Goal: Task Accomplishment & Management: Use online tool/utility

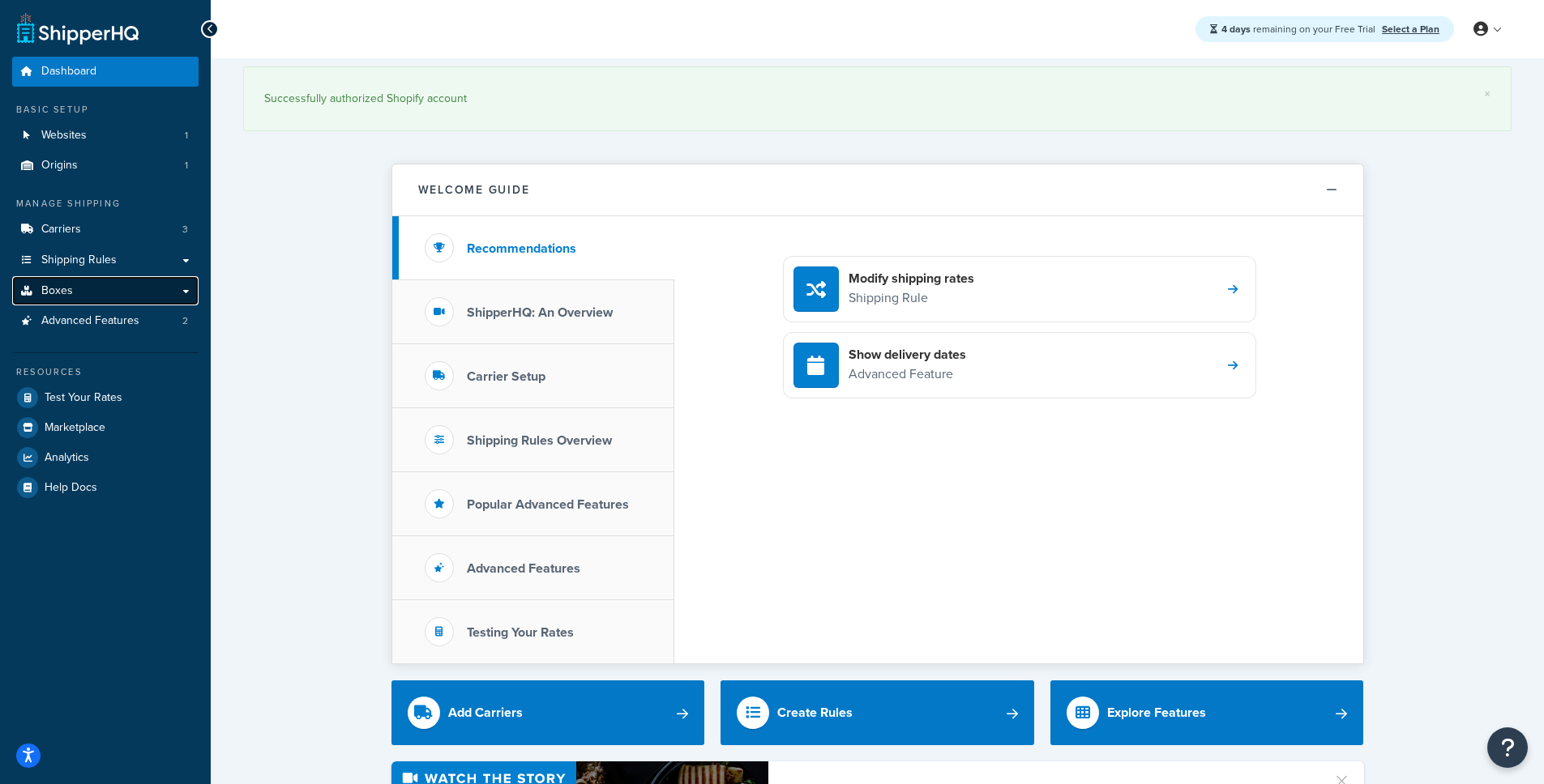
click at [180, 292] on link "Boxes" at bounding box center [104, 291] width 186 height 30
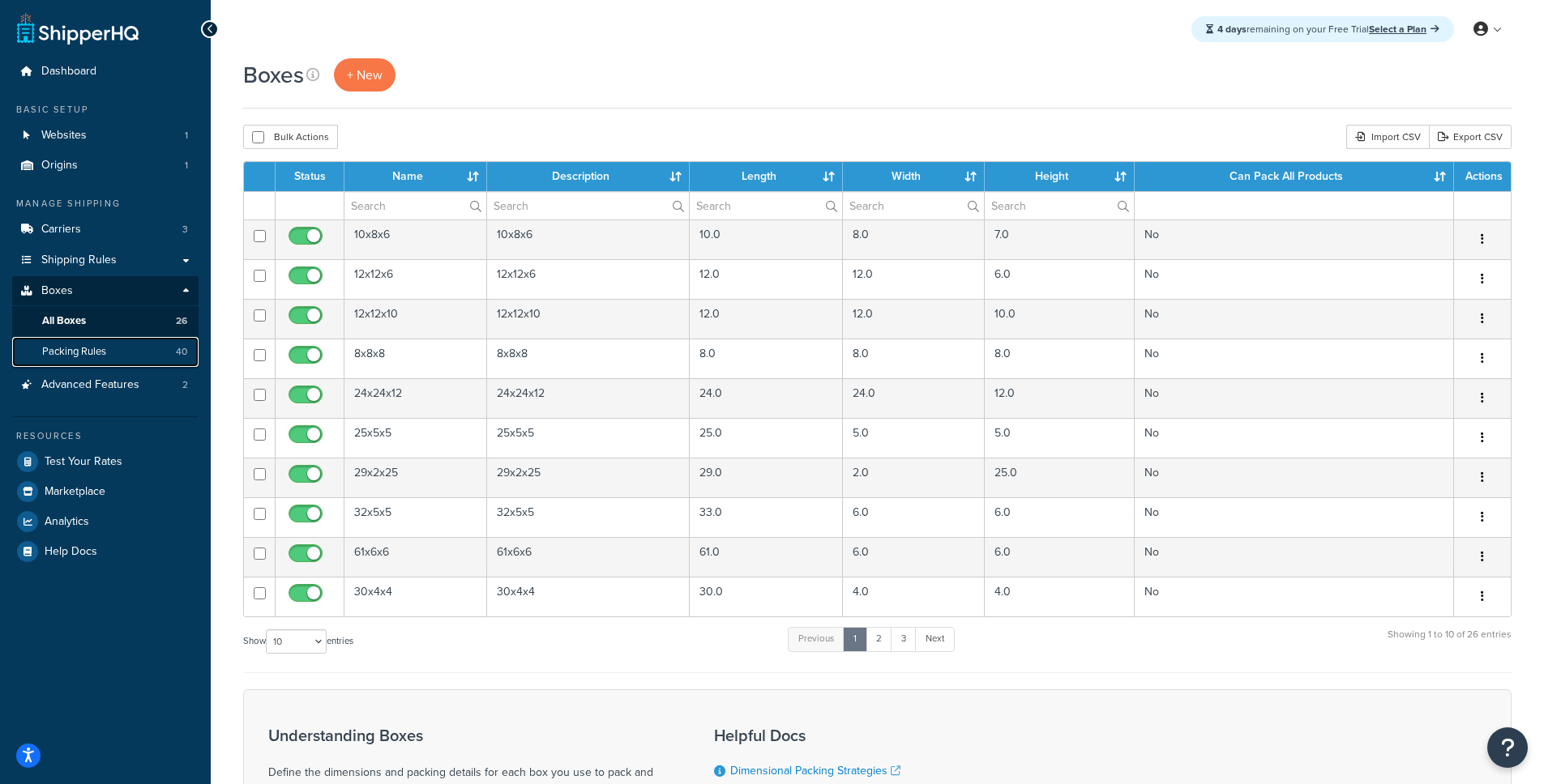
click at [141, 347] on link "Packing Rules 40" at bounding box center [104, 352] width 186 height 30
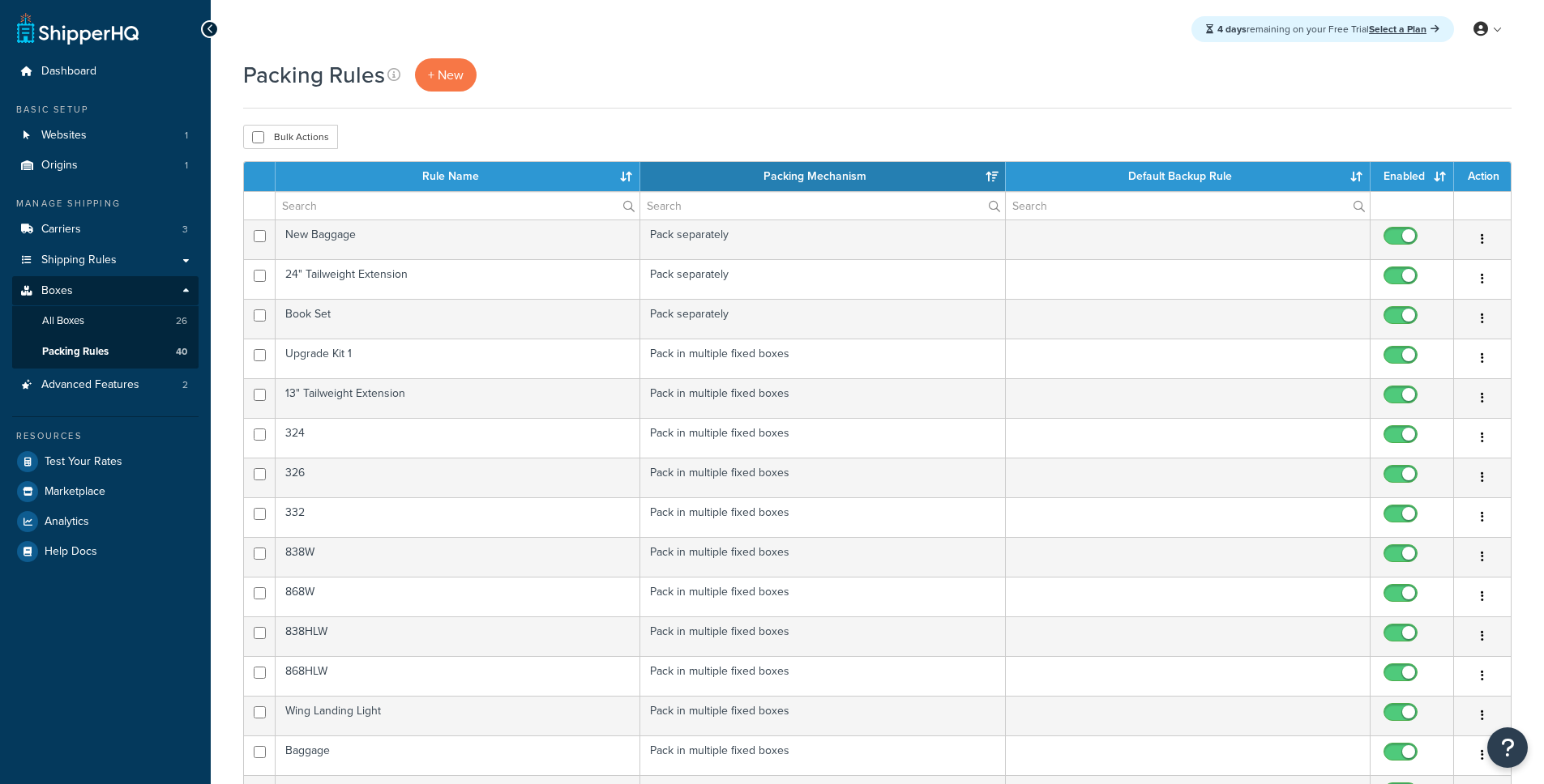
select select "15"
click at [141, 319] on link "All Boxes 26" at bounding box center [104, 321] width 186 height 30
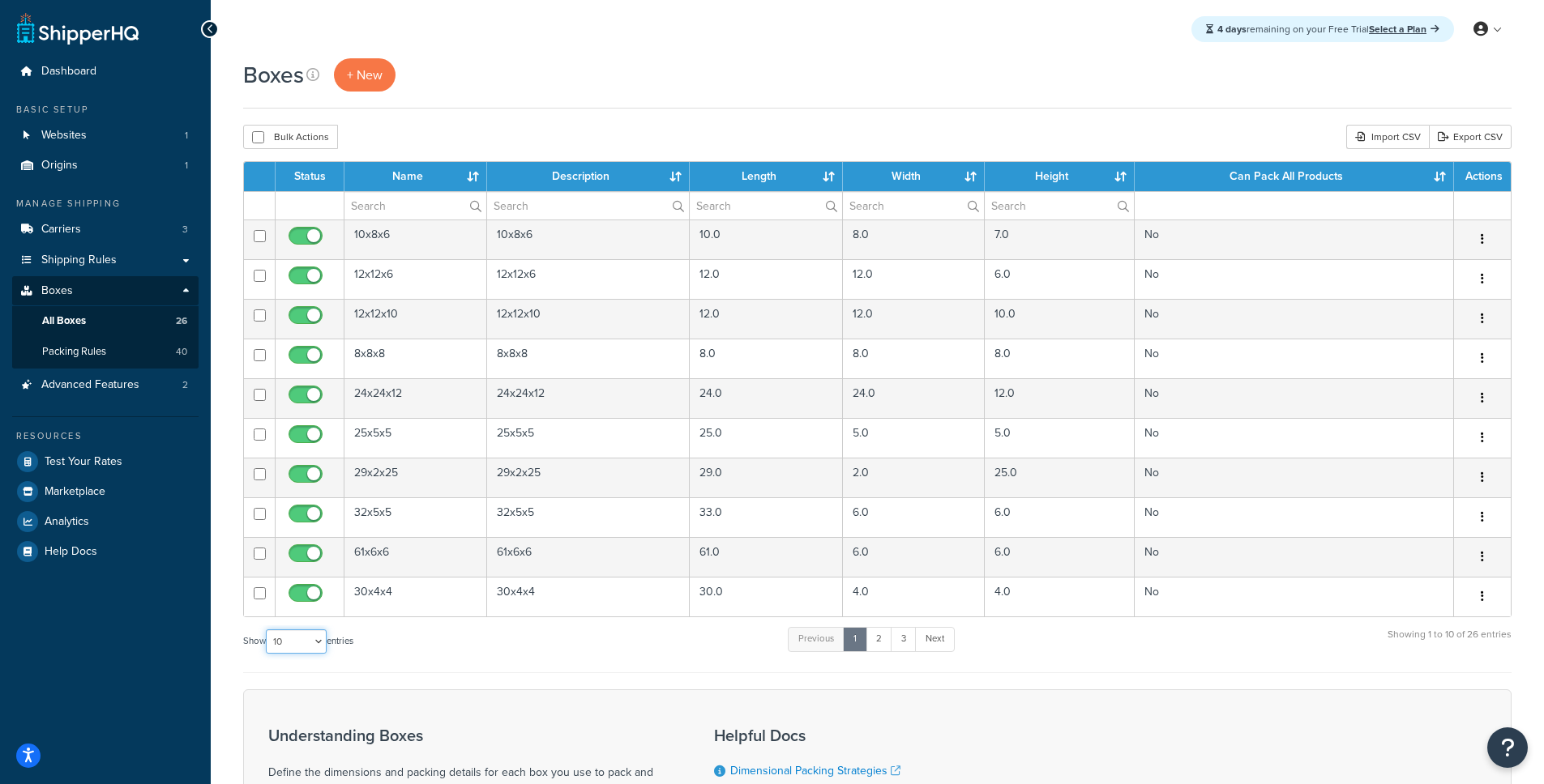
click at [279, 637] on select "10 15 25 50 100 1000" at bounding box center [296, 641] width 61 height 24
select select "100"
click at [268, 630] on select "10 15 25 50 100 1000" at bounding box center [296, 641] width 61 height 24
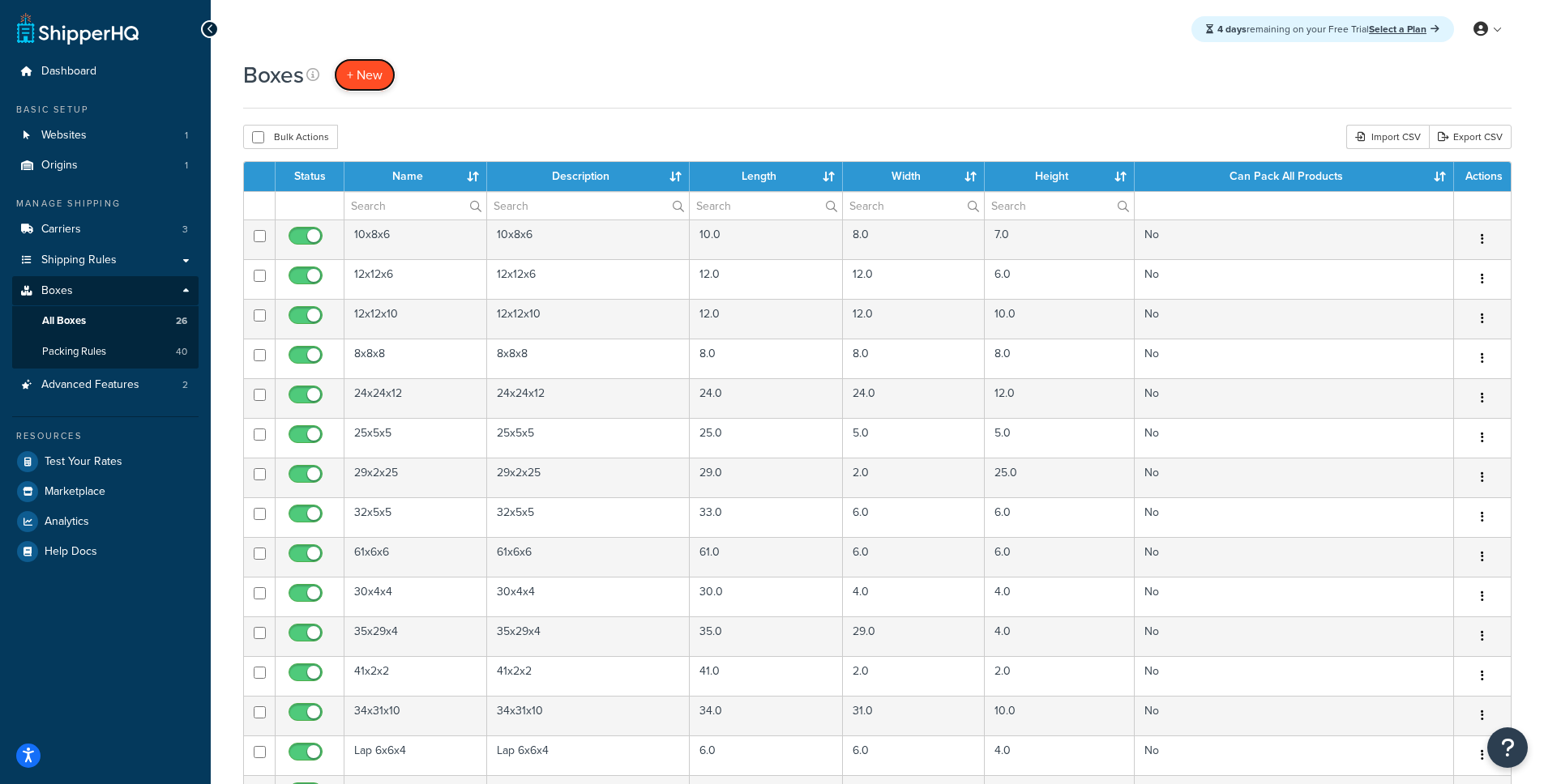
click at [382, 75] on span "+ New" at bounding box center [364, 75] width 35 height 19
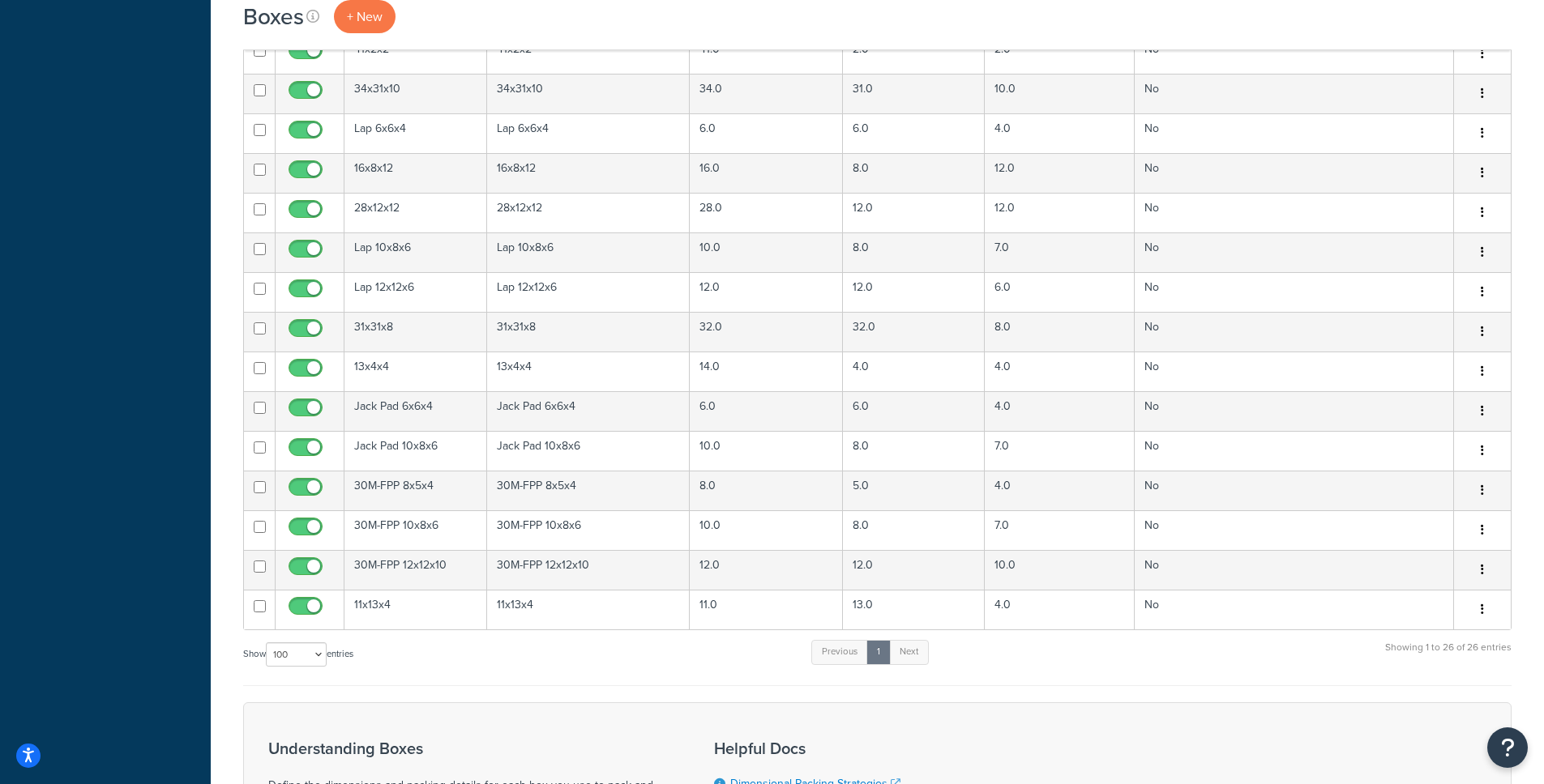
scroll to position [875, 0]
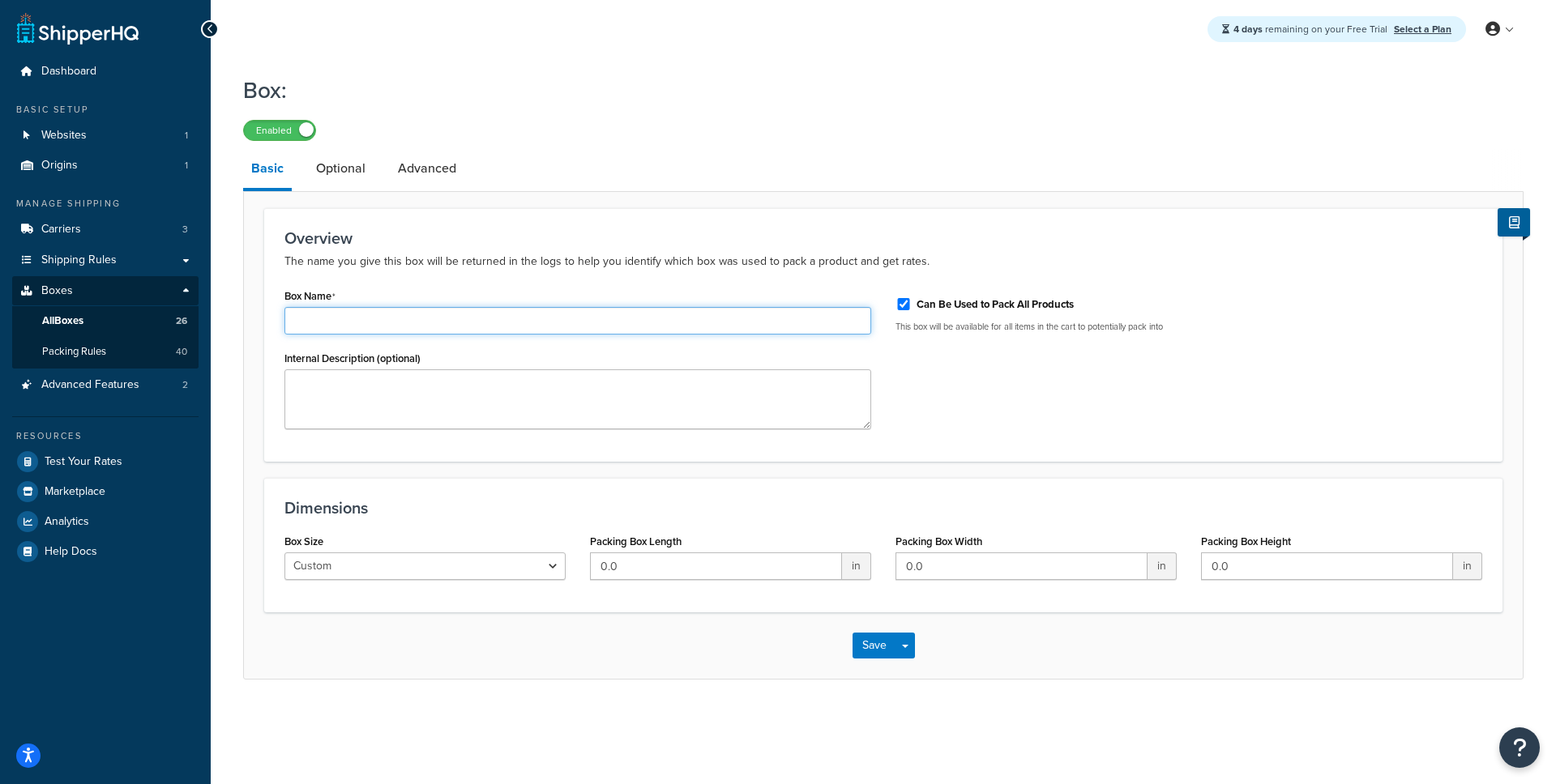
click at [385, 322] on input "Box Name" at bounding box center [577, 320] width 587 height 28
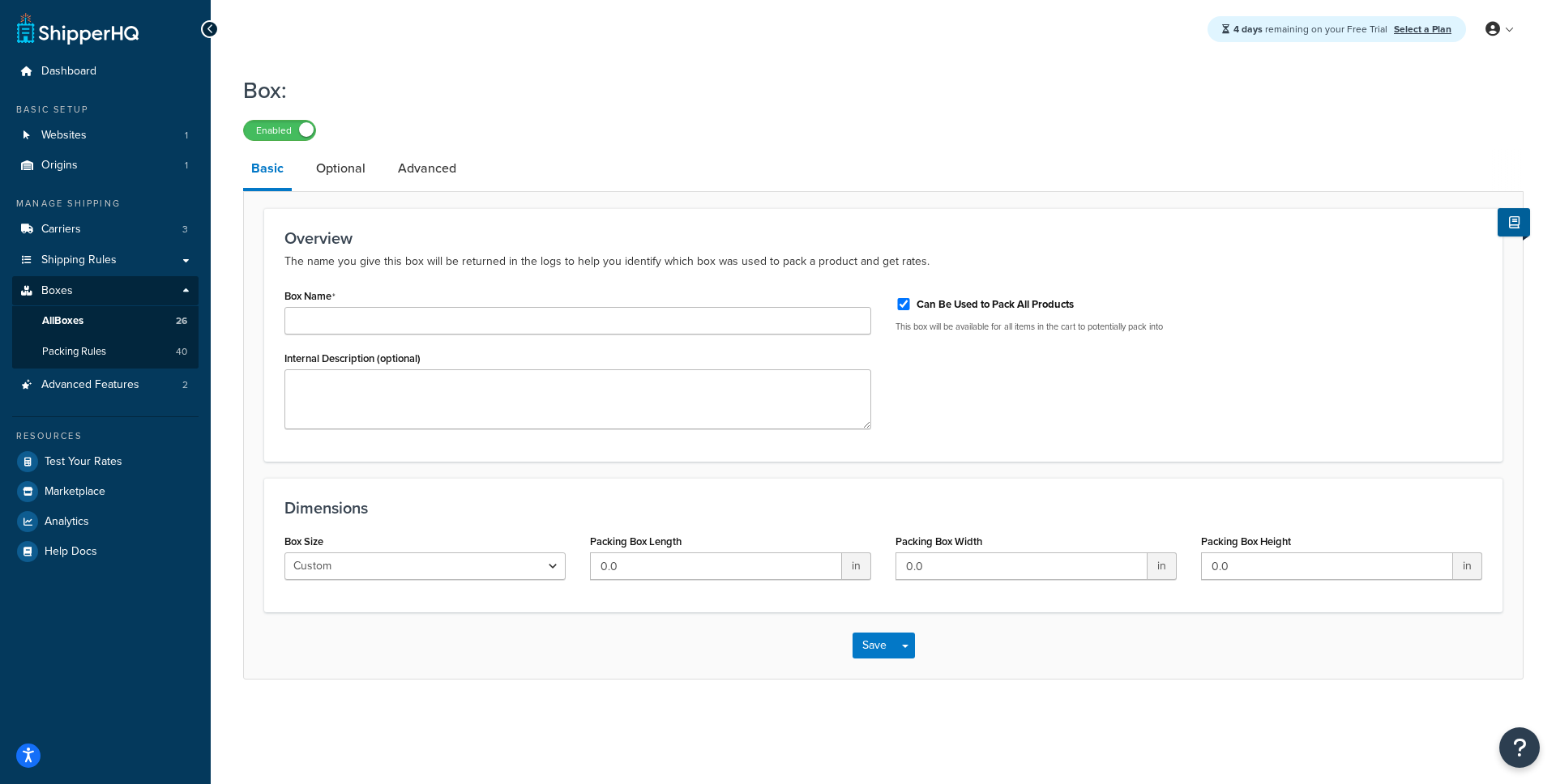
click at [208, 26] on icon at bounding box center [210, 29] width 8 height 11
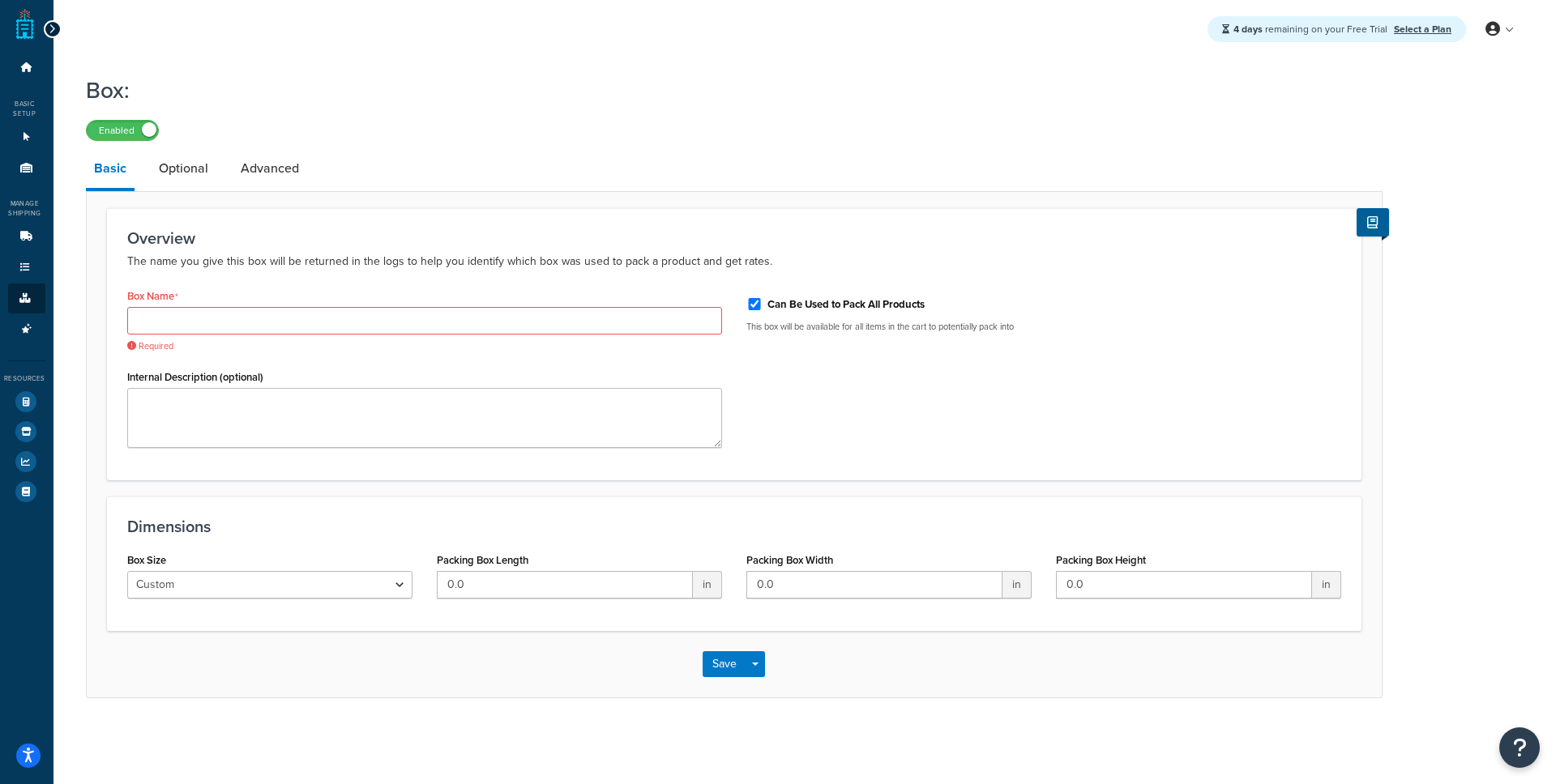
click at [55, 29] on div at bounding box center [52, 29] width 18 height 18
